Goal: Information Seeking & Learning: Learn about a topic

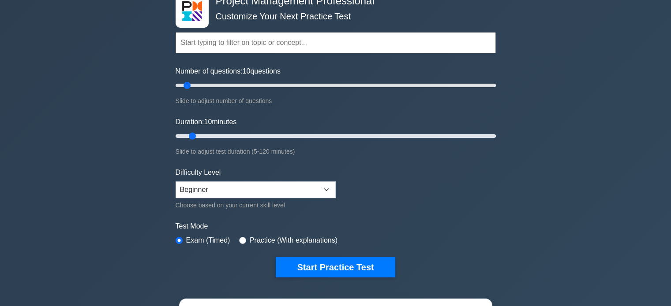
scroll to position [54, 0]
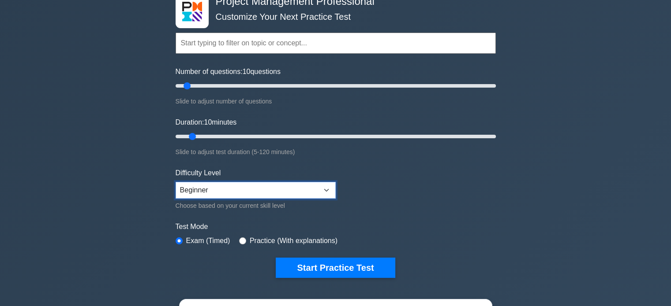
click at [324, 193] on select "Beginner Intermediate Expert" at bounding box center [255, 190] width 160 height 17
click at [416, 179] on form "Topics Scope Management Time Management Cost Management Quality Management Risk…" at bounding box center [335, 142] width 320 height 272
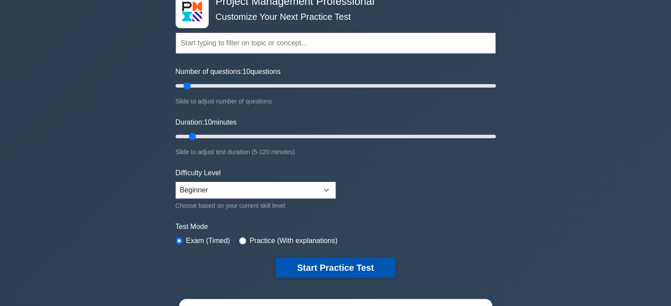
click at [359, 265] on button "Start Practice Test" at bounding box center [335, 268] width 119 height 20
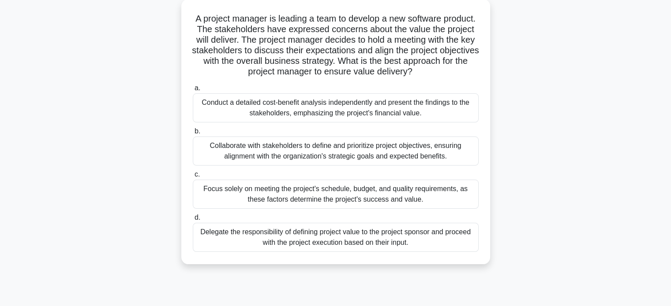
scroll to position [74, 0]
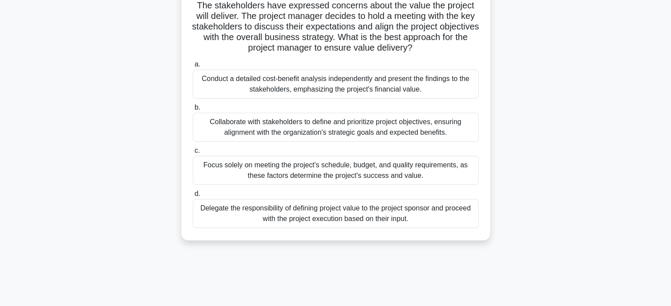
click at [317, 130] on div "Collaborate with stakeholders to define and prioritize project objectives, ensu…" at bounding box center [336, 127] width 286 height 29
click at [193, 111] on input "b. Collaborate with stakeholders to define and prioritize project objectives, e…" at bounding box center [193, 108] width 0 height 6
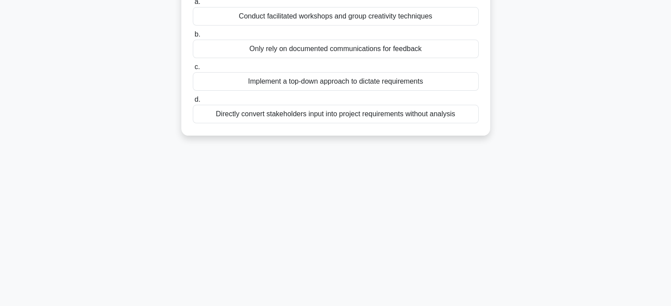
scroll to position [0, 0]
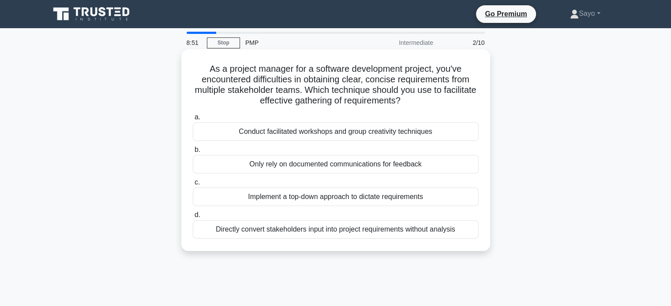
click at [314, 133] on div "Conduct facilitated workshops and group creativity techniques" at bounding box center [336, 132] width 286 height 19
click at [193, 120] on input "a. Conduct facilitated workshops and group creativity techniques" at bounding box center [193, 118] width 0 height 6
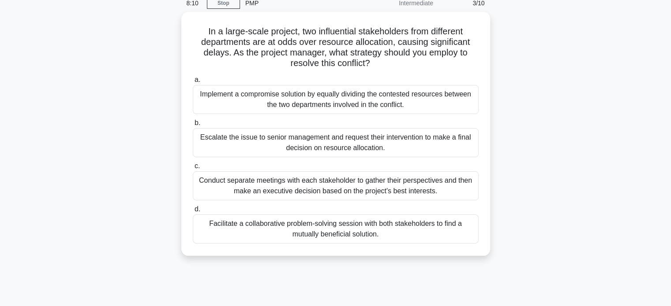
scroll to position [42, 0]
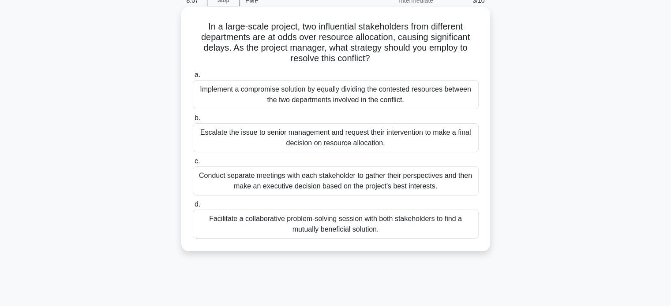
click at [399, 227] on div "Facilitate a collaborative problem-solving session with both stakeholders to fi…" at bounding box center [336, 224] width 286 height 29
click at [193, 208] on input "d. Facilitate a collaborative problem-solving session with both stakeholders to…" at bounding box center [193, 205] width 0 height 6
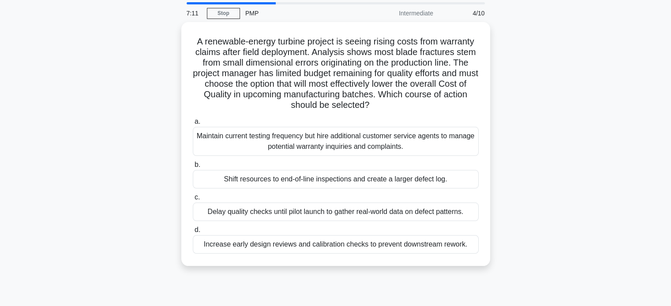
scroll to position [35, 0]
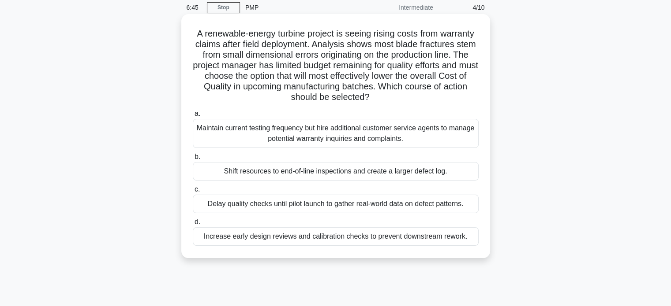
click at [458, 238] on div "Increase early design reviews and calibration checks to prevent downstream rewo…" at bounding box center [336, 236] width 286 height 19
click at [193, 225] on input "d. Increase early design reviews and calibration checks to prevent downstream r…" at bounding box center [193, 223] width 0 height 6
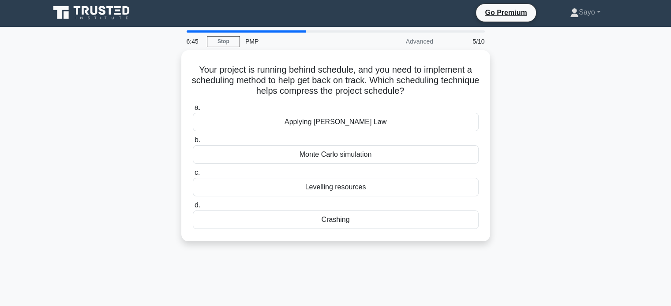
scroll to position [0, 0]
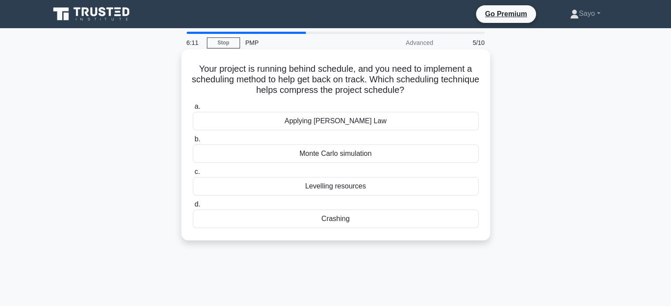
click at [401, 151] on div "Monte Carlo simulation" at bounding box center [336, 154] width 286 height 19
click at [193, 142] on input "b. Monte Carlo simulation" at bounding box center [193, 140] width 0 height 6
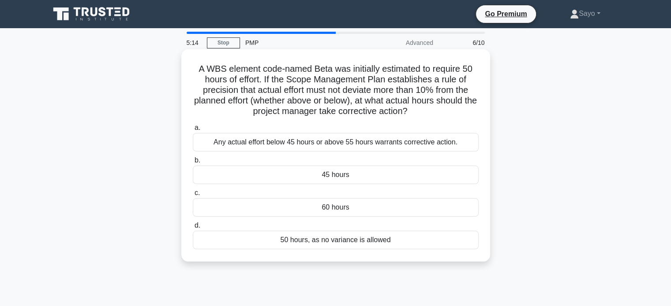
click at [373, 144] on div "Any actual effort below 45 hours or above 55 hours warrants corrective action." at bounding box center [336, 142] width 286 height 19
click at [193, 131] on input "a. Any actual effort below 45 hours or above 55 hours warrants corrective actio…" at bounding box center [193, 128] width 0 height 6
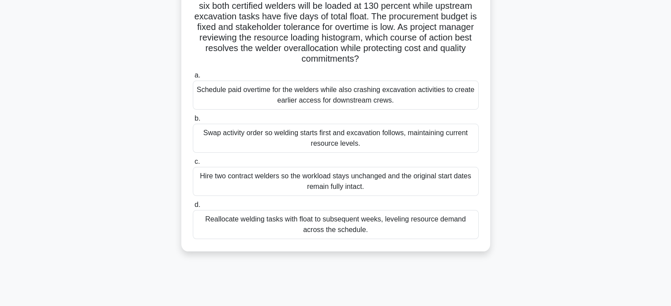
scroll to position [74, 0]
click at [343, 232] on div "Reallocate welding tasks with float to subsequent weeks, leveling resource dema…" at bounding box center [336, 224] width 286 height 29
click at [193, 208] on input "d. Reallocate welding tasks with float to subsequent weeks, leveling resource d…" at bounding box center [193, 205] width 0 height 6
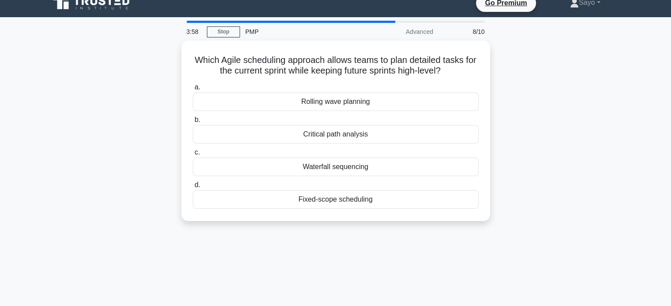
scroll to position [0, 0]
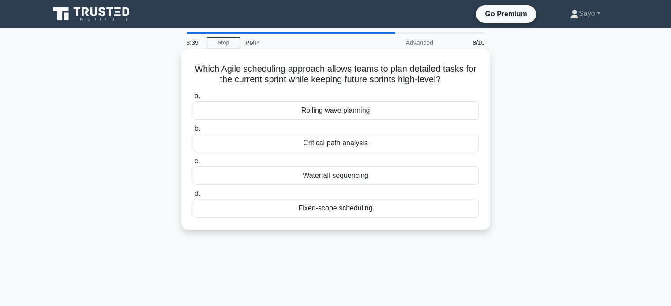
click at [350, 108] on div "Rolling wave planning" at bounding box center [336, 110] width 286 height 19
click at [193, 99] on input "a. Rolling wave planning" at bounding box center [193, 96] width 0 height 6
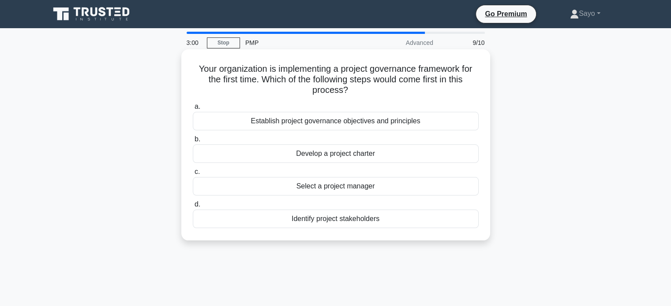
click at [369, 119] on div "Establish project governance objectives and principles" at bounding box center [336, 121] width 286 height 19
click at [193, 110] on input "a. Establish project governance objectives and principles" at bounding box center [193, 107] width 0 height 6
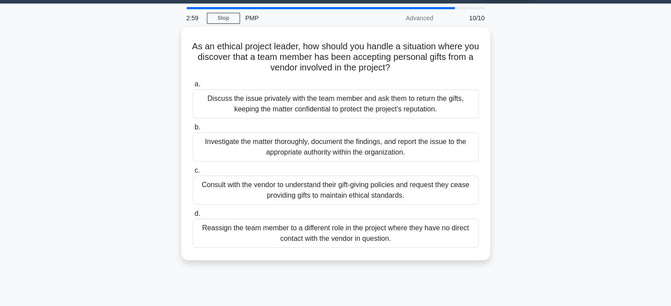
scroll to position [25, 0]
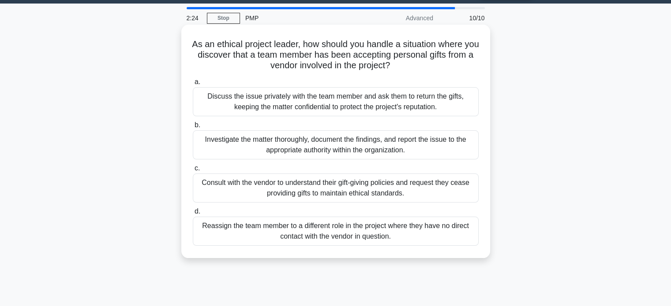
click at [349, 146] on div "Investigate the matter thoroughly, document the findings, and report the issue …" at bounding box center [336, 144] width 286 height 29
click at [193, 128] on input "b. Investigate the matter thoroughly, document the findings, and report the iss…" at bounding box center [193, 126] width 0 height 6
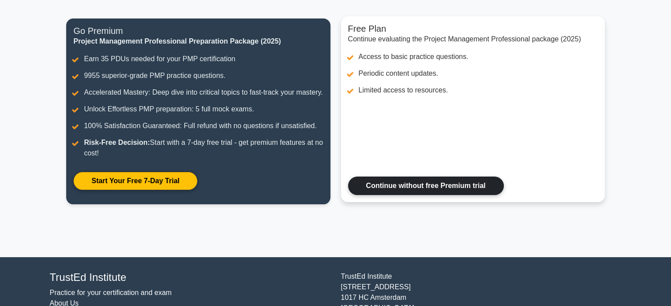
scroll to position [103, 0]
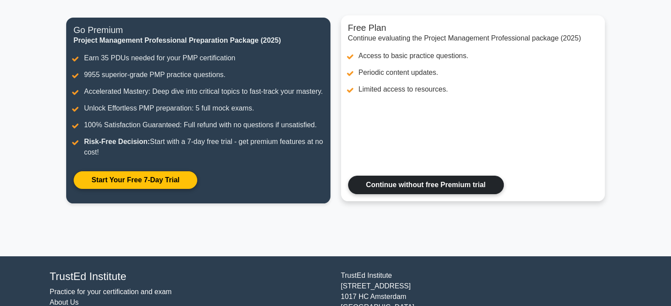
click at [404, 194] on link "Continue without free Premium trial" at bounding box center [426, 185] width 156 height 19
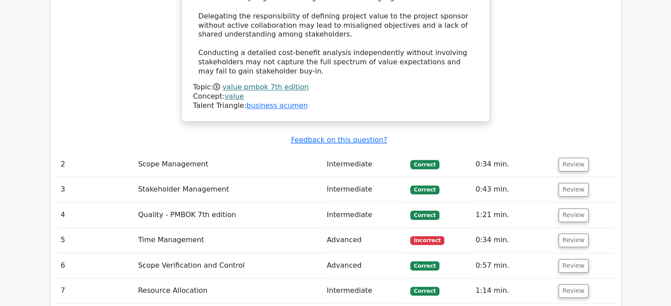
scroll to position [1294, 0]
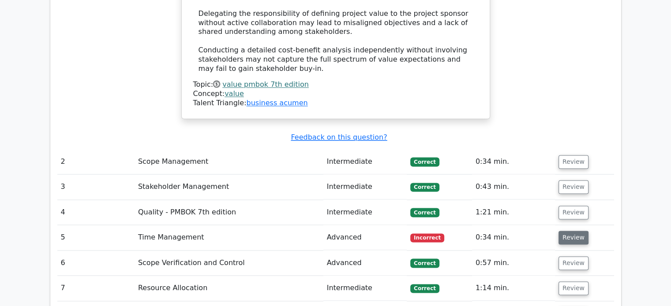
click at [569, 231] on button "Review" at bounding box center [573, 238] width 30 height 14
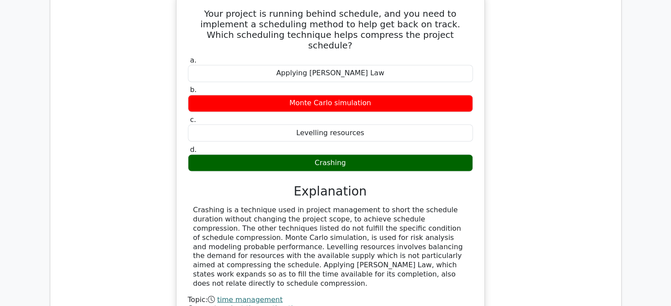
scroll to position [1548, 0]
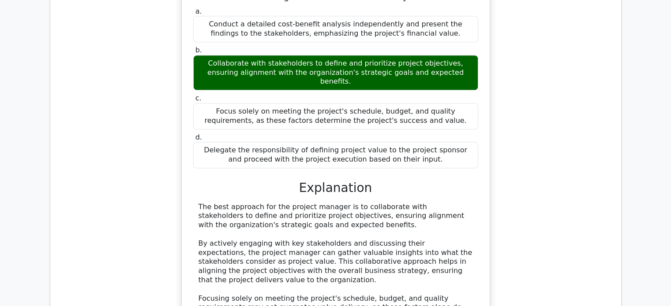
scroll to position [0, 5]
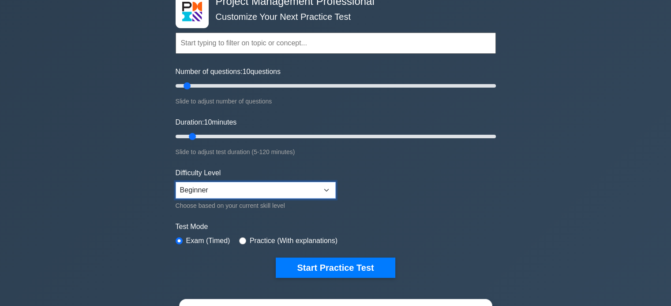
click at [317, 184] on select "Beginner Intermediate Expert" at bounding box center [255, 190] width 160 height 17
select select "expert"
click at [175, 182] on select "Beginner Intermediate Expert" at bounding box center [255, 190] width 160 height 17
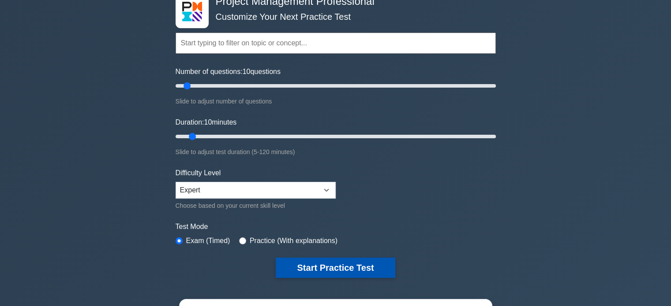
click at [310, 274] on button "Start Practice Test" at bounding box center [335, 268] width 119 height 20
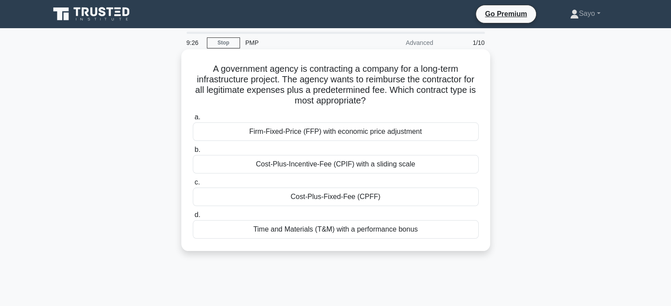
click at [387, 198] on div "Cost-Plus-Fixed-Fee (CPFF)" at bounding box center [336, 197] width 286 height 19
click at [193, 186] on input "c. Cost-Plus-Fixed-Fee (CPFF)" at bounding box center [193, 183] width 0 height 6
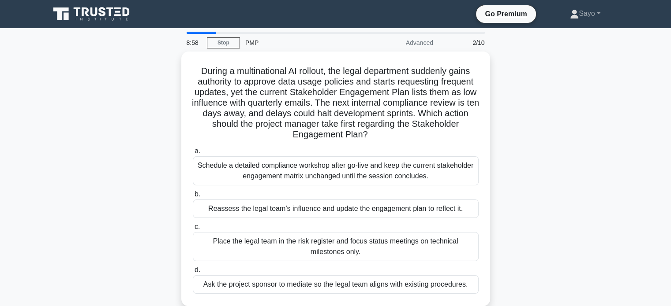
scroll to position [25, 0]
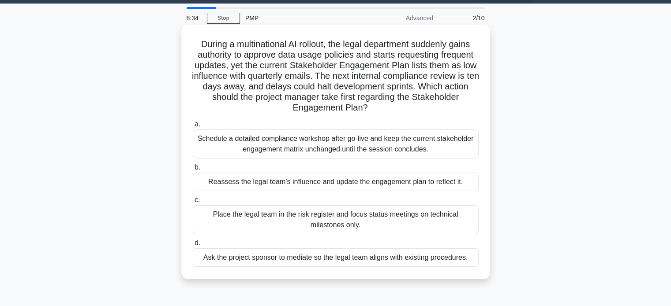
click at [360, 184] on div "Reassess the legal team’s influence and update the engagement plan to reflect i…" at bounding box center [336, 182] width 286 height 19
click at [193, 171] on input "b. Reassess the legal team’s influence and update the engagement plan to reflec…" at bounding box center [193, 168] width 0 height 6
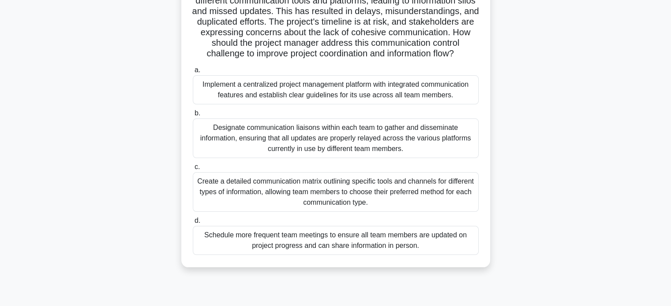
scroll to position [104, 0]
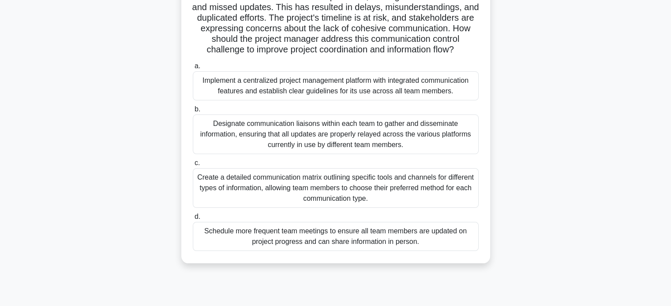
click at [393, 94] on div "Implement a centralized project management platform with integrated communicati…" at bounding box center [336, 85] width 286 height 29
click at [193, 69] on input "a. Implement a centralized project management platform with integrated communic…" at bounding box center [193, 66] width 0 height 6
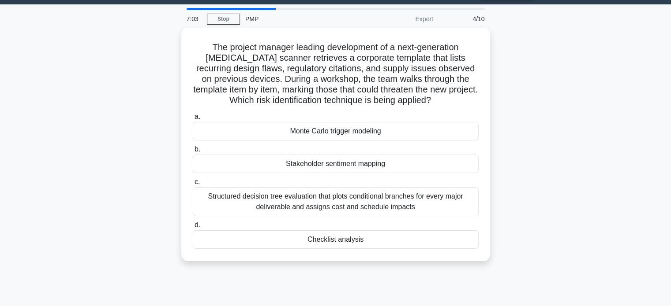
scroll to position [0, 0]
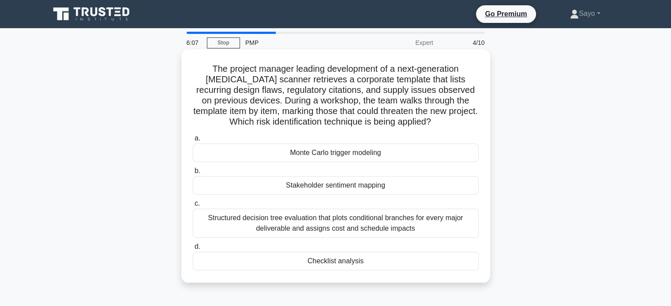
click at [376, 156] on div "Monte Carlo trigger modeling" at bounding box center [336, 153] width 286 height 19
click at [193, 142] on input "a. Monte Carlo trigger modeling" at bounding box center [193, 139] width 0 height 6
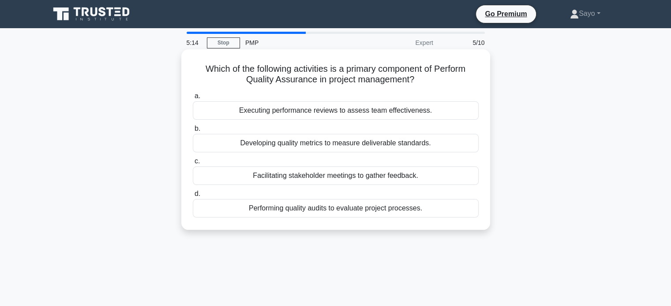
click at [434, 144] on div "Developing quality metrics to measure deliverable standards." at bounding box center [336, 143] width 286 height 19
click at [193, 132] on input "b. Developing quality metrics to measure deliverable standards." at bounding box center [193, 129] width 0 height 6
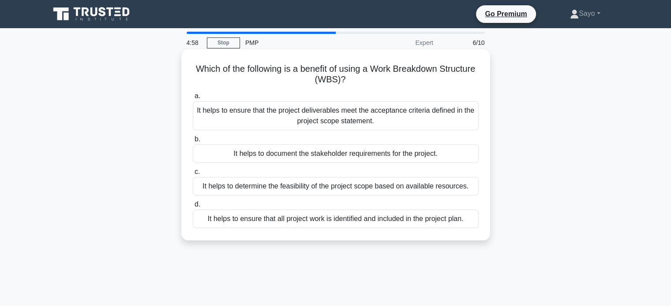
click at [373, 220] on div "It helps to ensure that all project work is identified and included in the proj…" at bounding box center [336, 219] width 286 height 19
click at [193, 208] on input "d. It helps to ensure that all project work is identified and included in the p…" at bounding box center [193, 205] width 0 height 6
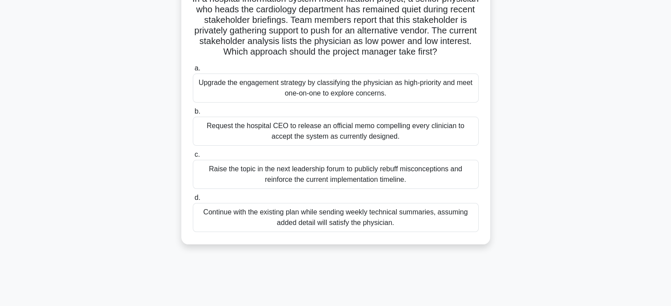
scroll to position [73, 0]
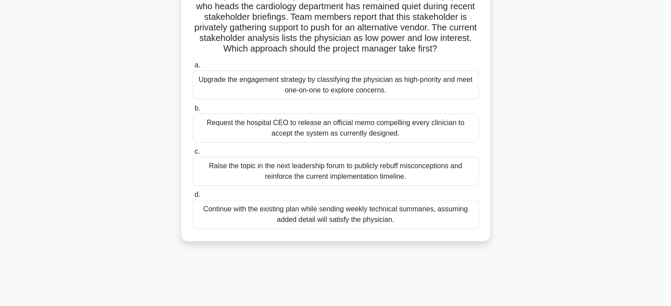
click at [396, 97] on div "Upgrade the engagement strategy by classifying the physician as high-priority a…" at bounding box center [336, 85] width 286 height 29
click at [193, 68] on input "a. Upgrade the engagement strategy by classifying the physician as high-priorit…" at bounding box center [193, 66] width 0 height 6
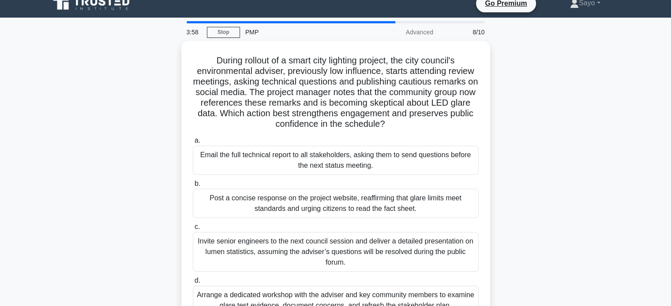
scroll to position [0, 0]
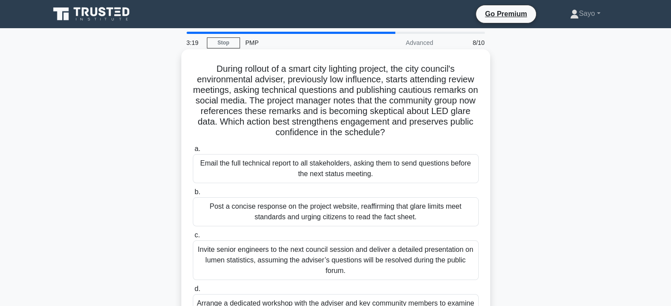
click at [319, 104] on h5 "During rollout of a smart city lighting project, the city council's environment…" at bounding box center [335, 100] width 287 height 75
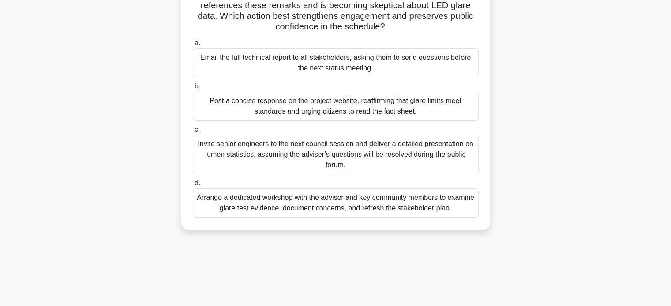
scroll to position [111, 0]
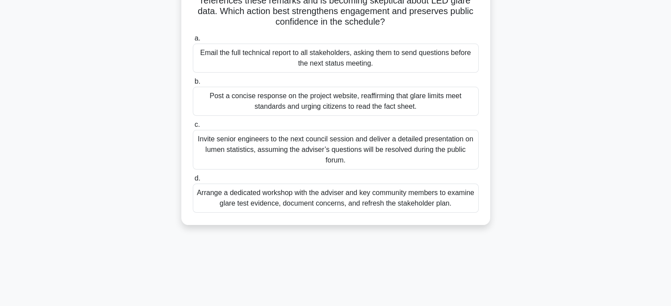
click at [357, 204] on div "Arrange a dedicated workshop with the adviser and key community members to exam…" at bounding box center [336, 198] width 286 height 29
click at [193, 182] on input "d. Arrange a dedicated workshop with the adviser and key community members to e…" at bounding box center [193, 179] width 0 height 6
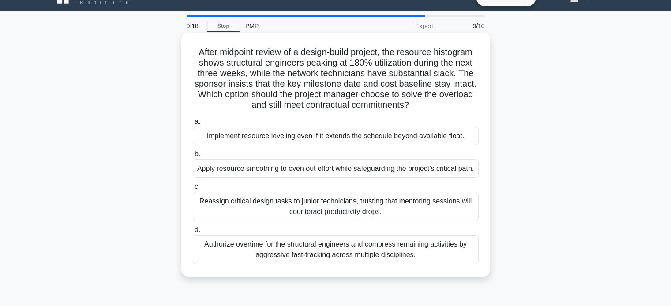
scroll to position [16, 0]
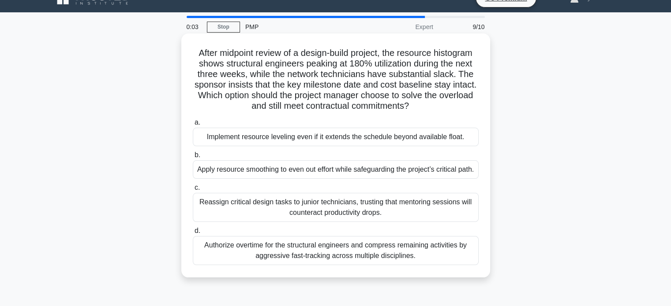
click at [342, 179] on div "Apply resource smoothing to even out effort while safeguarding the project’s cr…" at bounding box center [336, 169] width 286 height 19
click at [193, 158] on input "b. Apply resource smoothing to even out effort while safeguarding the project’s…" at bounding box center [193, 156] width 0 height 6
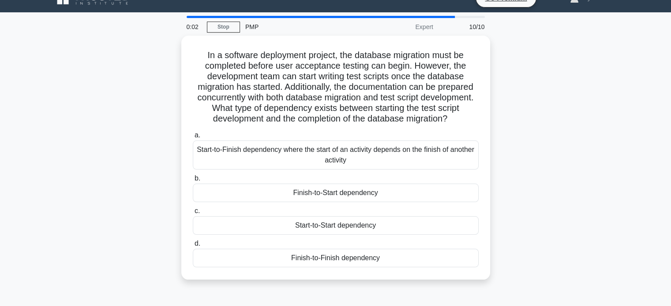
scroll to position [0, 0]
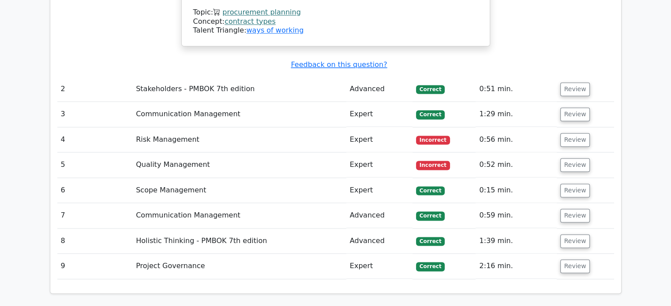
scroll to position [1316, 0]
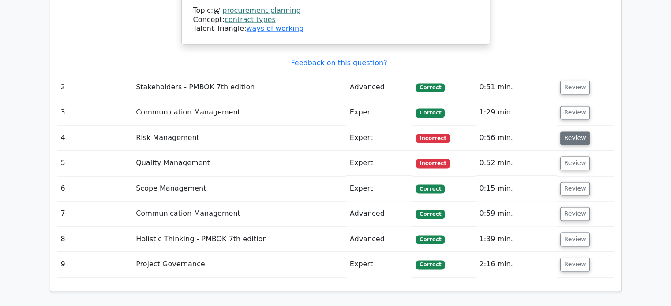
click at [566, 131] on button "Review" at bounding box center [575, 138] width 30 height 14
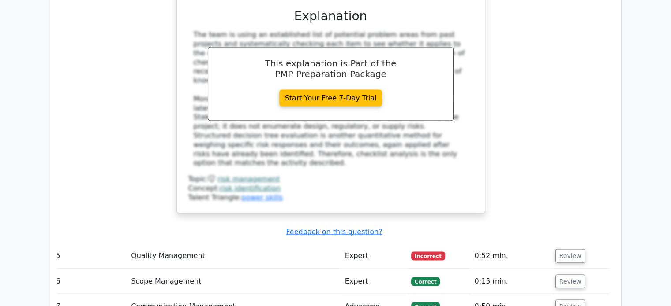
scroll to position [1694, 0]
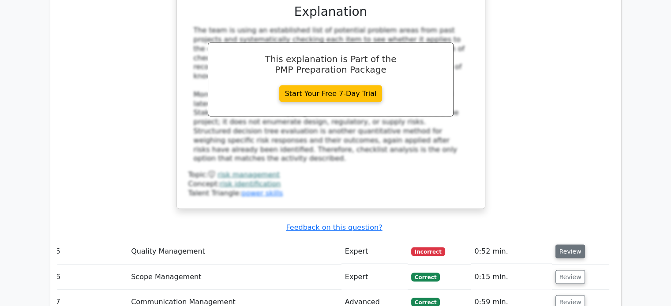
click at [572, 245] on button "Review" at bounding box center [570, 252] width 30 height 14
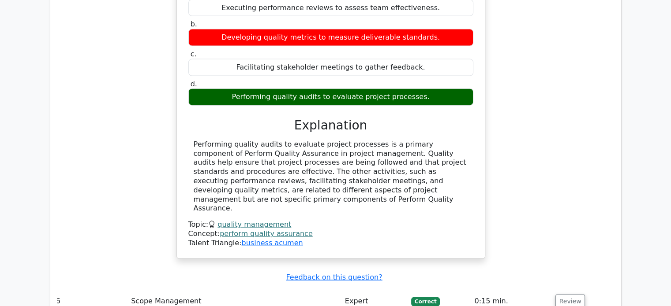
scroll to position [2445, 0]
